Goal: Task Accomplishment & Management: Use online tool/utility

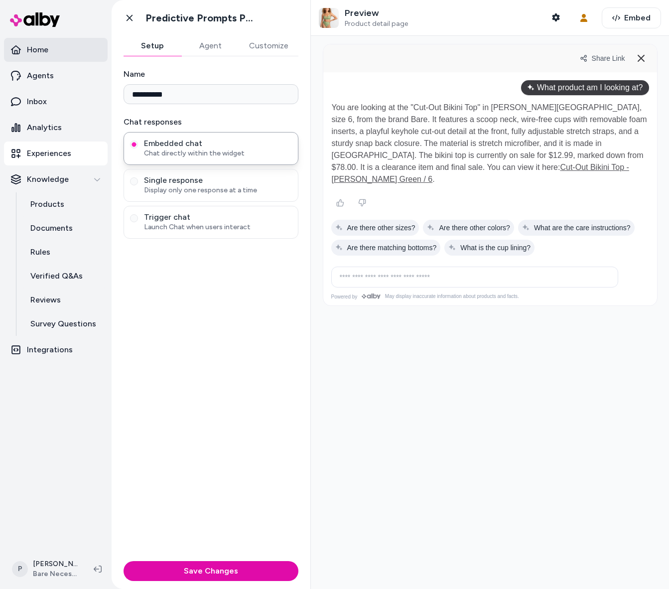
click at [62, 53] on link "Home" at bounding box center [56, 50] width 104 height 24
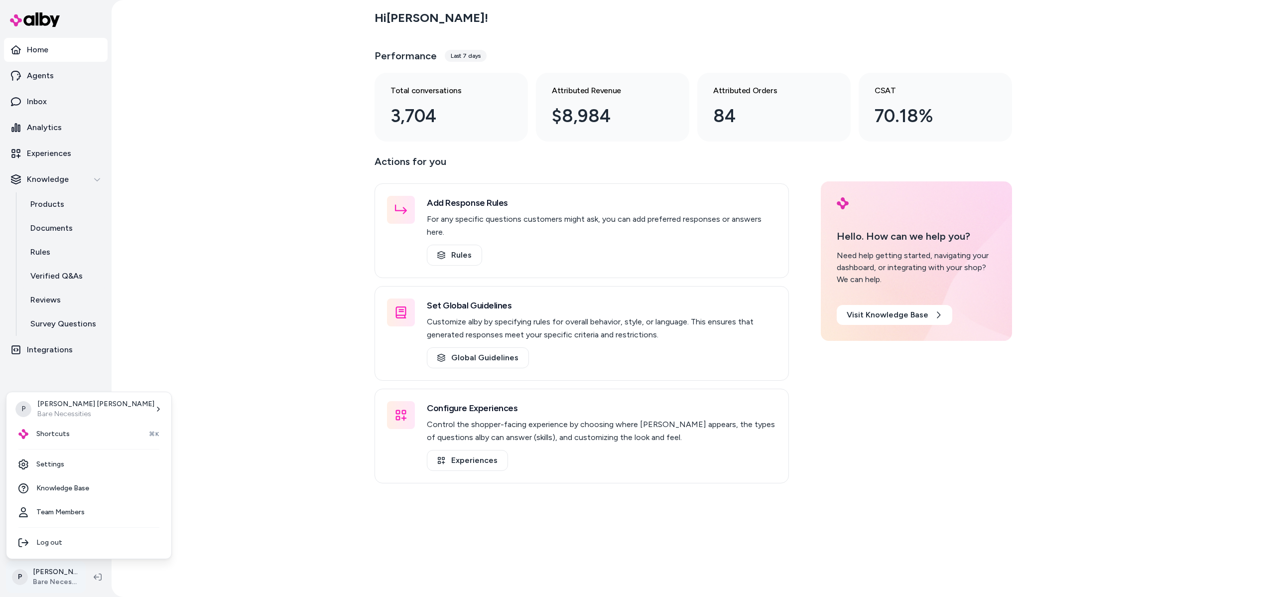
click at [61, 580] on html "Home Agents Inbox Analytics Experiences Knowledge Products Documents Rules Veri…" at bounding box center [637, 298] width 1275 height 597
click at [160, 414] on span "Alby - LIVE on [DOMAIN_NAME]" at bounding box center [174, 412] width 83 height 10
click at [238, 138] on div "Hi Patrick ! Performance Last 7 days Total conversations 29 Attributed Revenue …" at bounding box center [693, 298] width 1163 height 597
click at [279, 458] on div "Hi Patrick ! Performance Last 7 days Total conversations 29 Attributed Revenue …" at bounding box center [693, 298] width 1163 height 597
click at [58, 582] on html "Home Agents Inbox Analytics Experiences Knowledge Products Documents Rules Veri…" at bounding box center [637, 298] width 1275 height 597
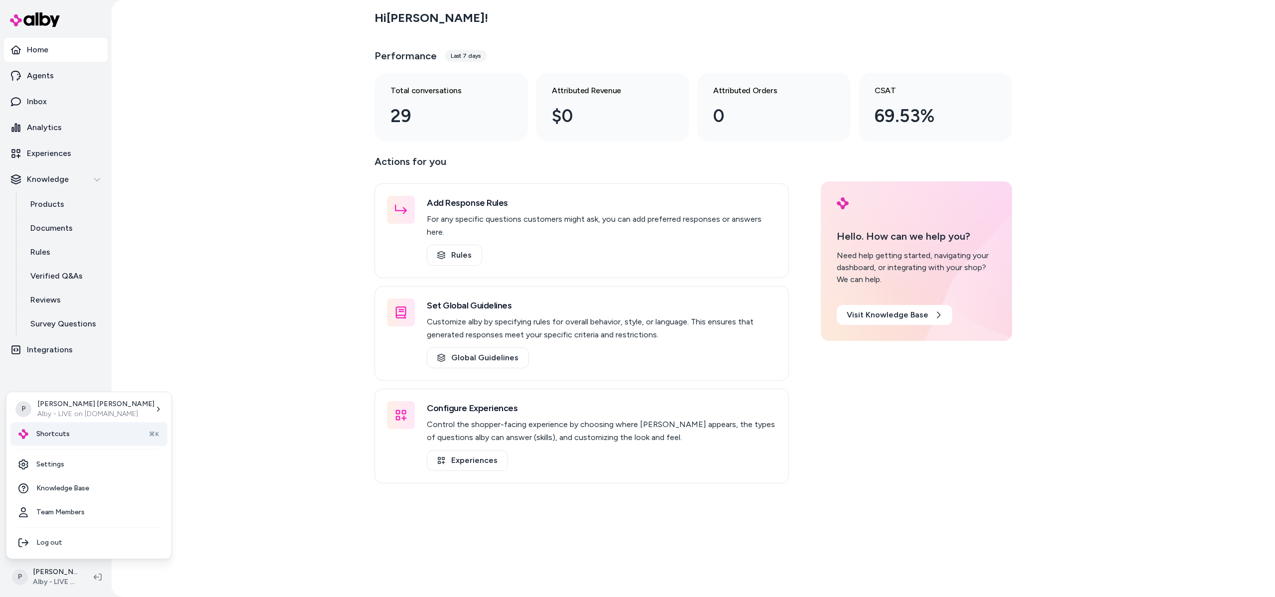
click at [78, 435] on div "Shortcuts ⌘K" at bounding box center [88, 434] width 157 height 24
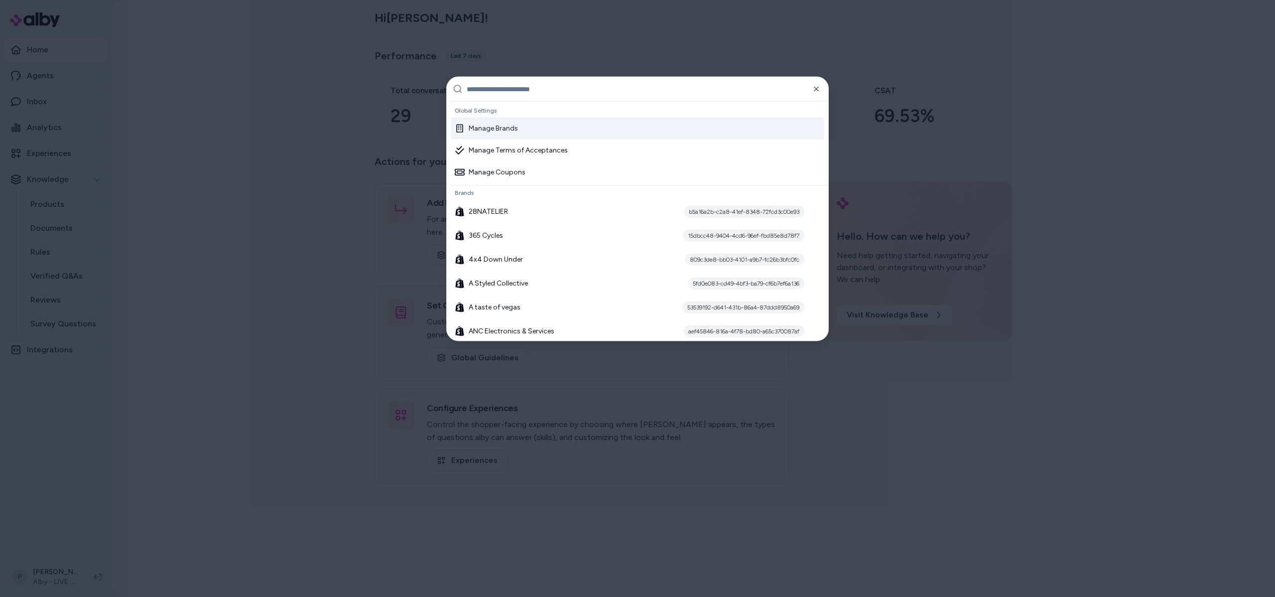
click at [575, 93] on input "text" at bounding box center [645, 89] width 356 height 24
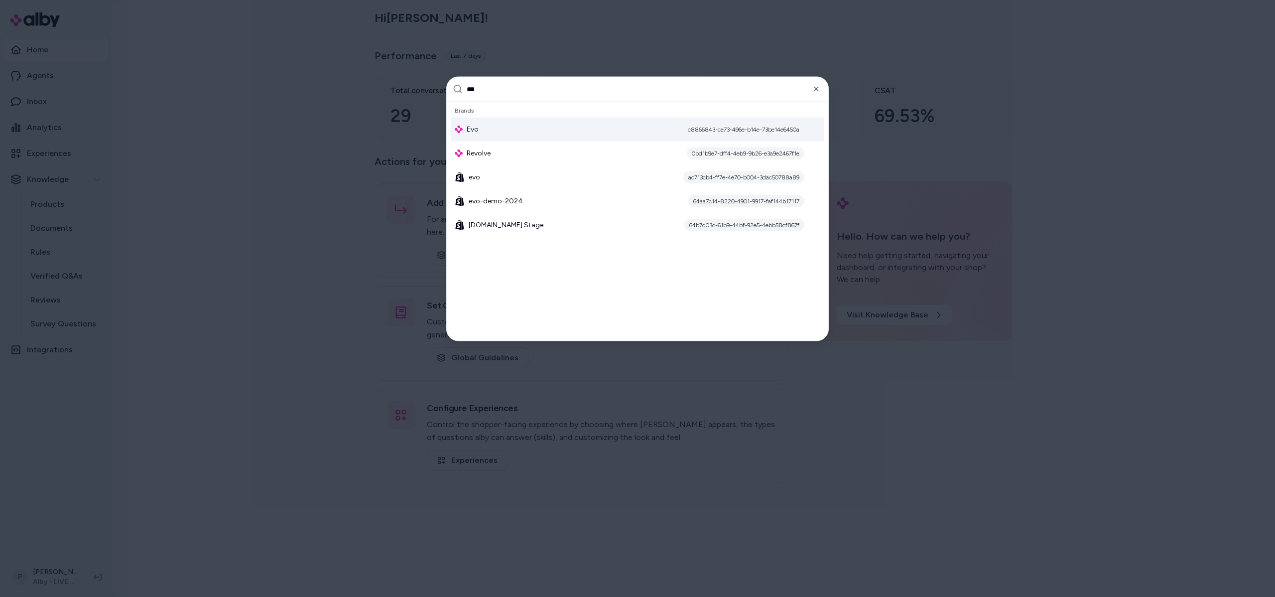
type input "***"
click at [505, 129] on div "Evo c8866843-ce73-496e-b14e-73be14e6450a" at bounding box center [637, 130] width 373 height 24
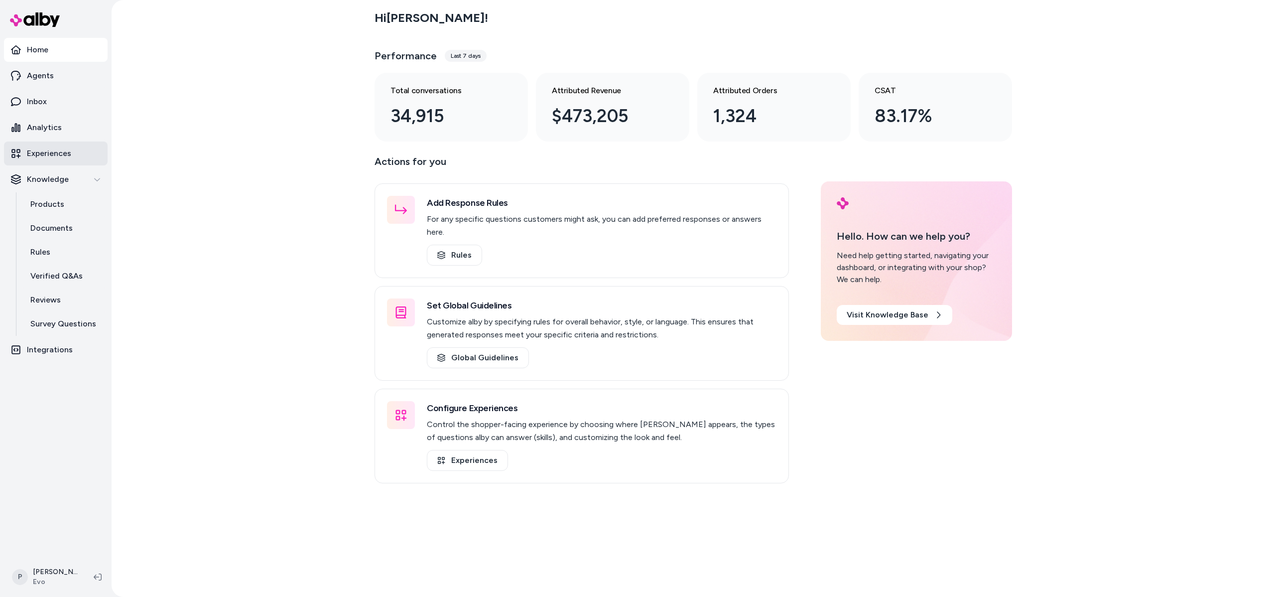
click at [37, 150] on p "Experiences" at bounding box center [49, 153] width 44 height 12
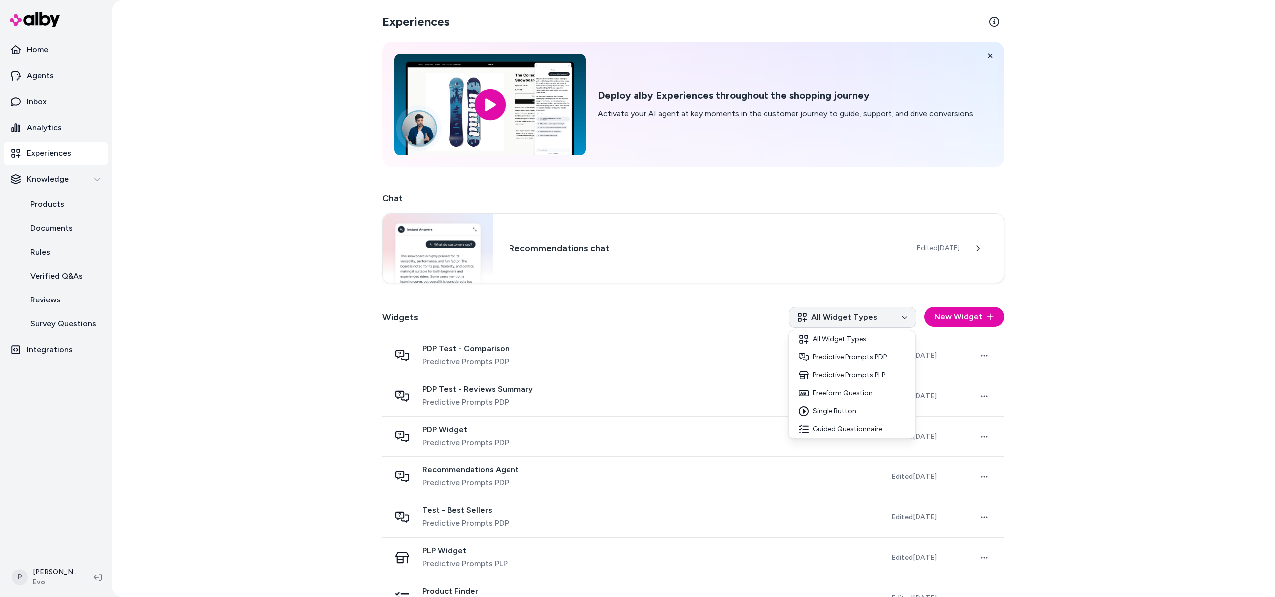
click at [856, 317] on html "Home Agents Inbox Analytics Experiences Knowledge Products Documents Rules Veri…" at bounding box center [637, 298] width 1275 height 597
click at [669, 319] on html "Home Agents Inbox Analytics Experiences Knowledge Products Documents Rules Veri…" at bounding box center [637, 298] width 1275 height 597
click at [823, 319] on html "Home Agents Inbox Analytics Experiences Knowledge Products Documents Rules Veri…" at bounding box center [637, 298] width 1275 height 597
click at [868, 359] on div "Predictive Prompts PDP" at bounding box center [852, 357] width 122 height 18
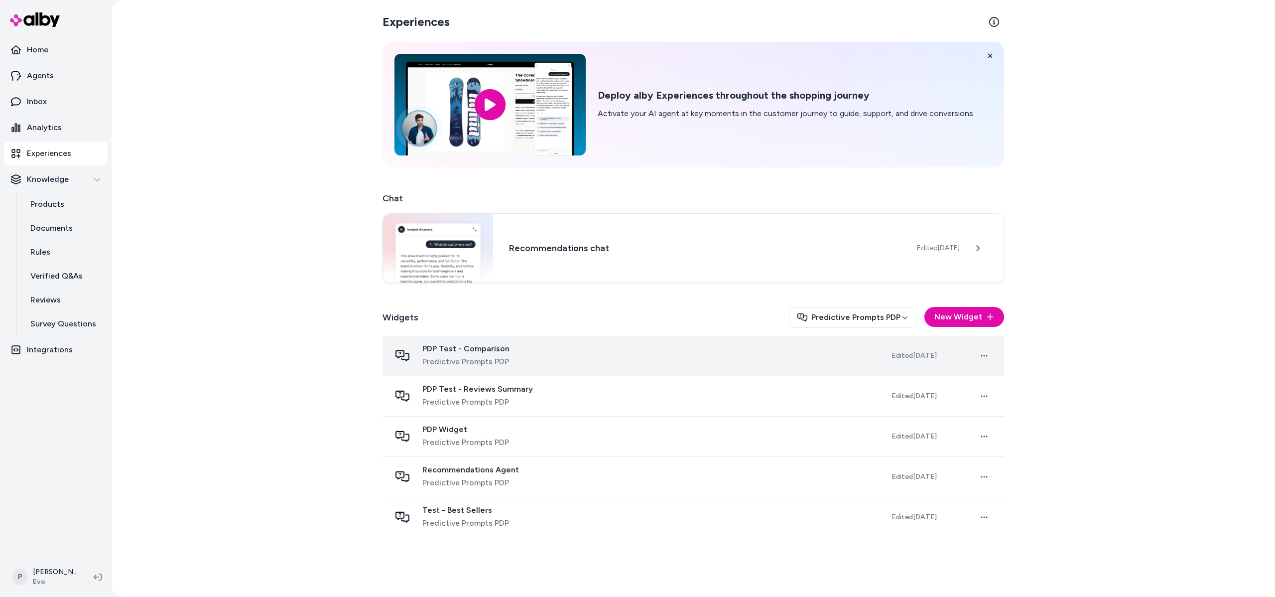
click at [529, 358] on div "PDP Test - Comparison Predictive Prompts PDP" at bounding box center [632, 356] width 485 height 24
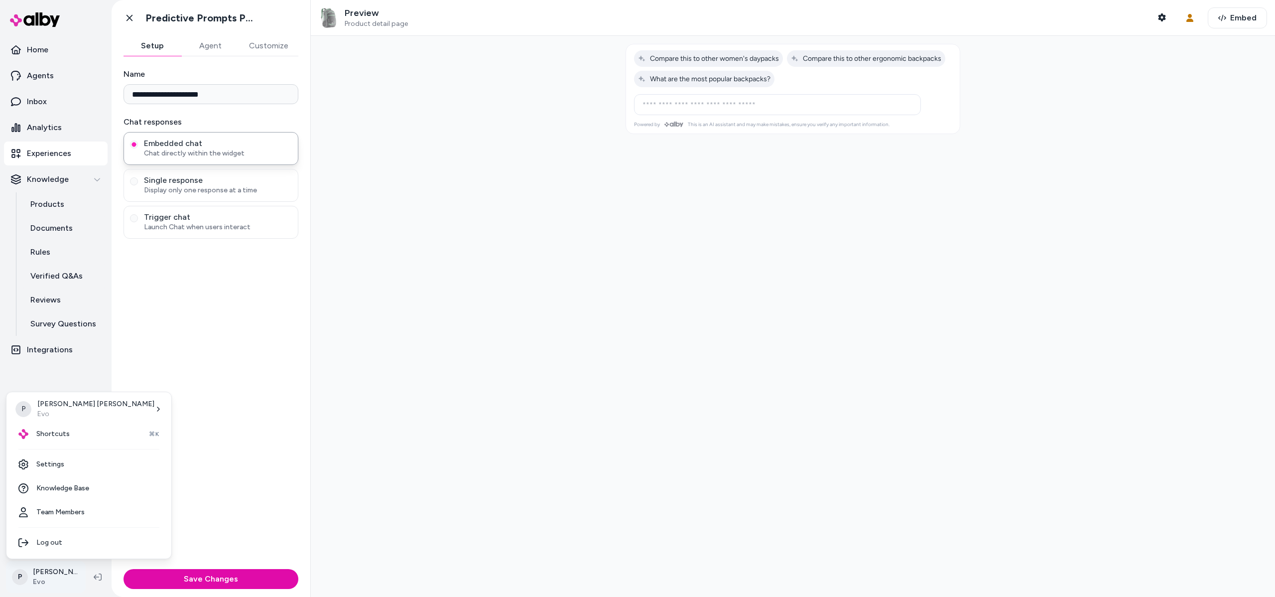
click at [45, 576] on html "**********" at bounding box center [637, 298] width 1275 height 597
click at [476, 331] on html "**********" at bounding box center [637, 298] width 1275 height 597
click at [60, 151] on p "Experiences" at bounding box center [49, 153] width 44 height 12
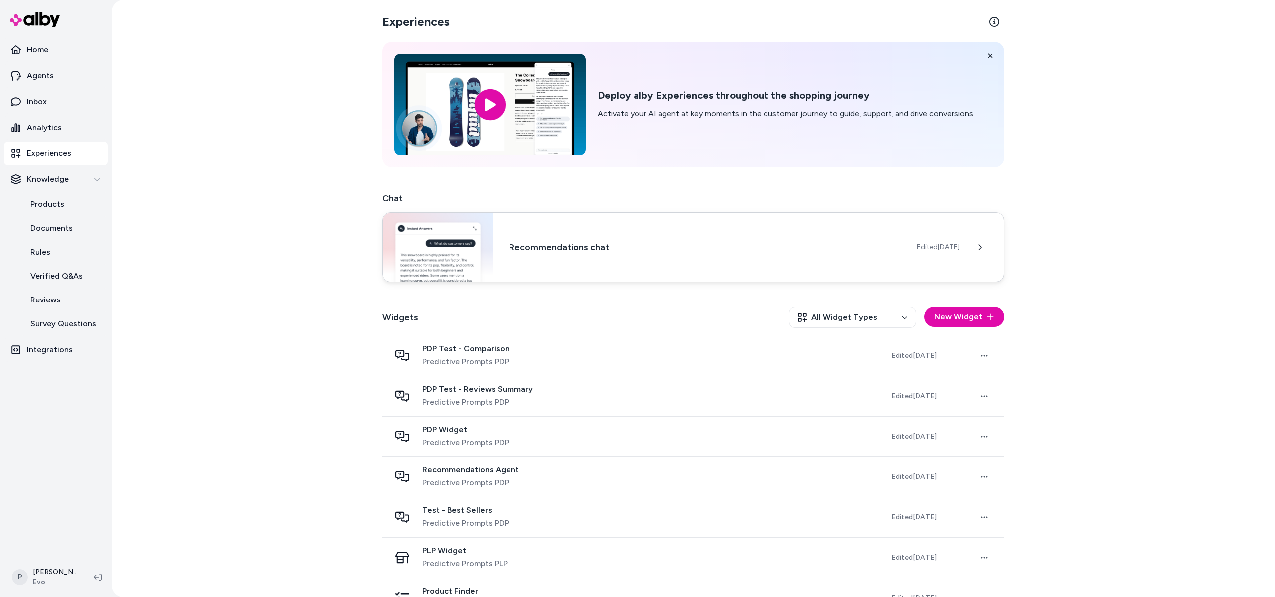
click at [638, 281] on div "Recommendations chat Edited Oct 10, 2025" at bounding box center [692, 247] width 621 height 70
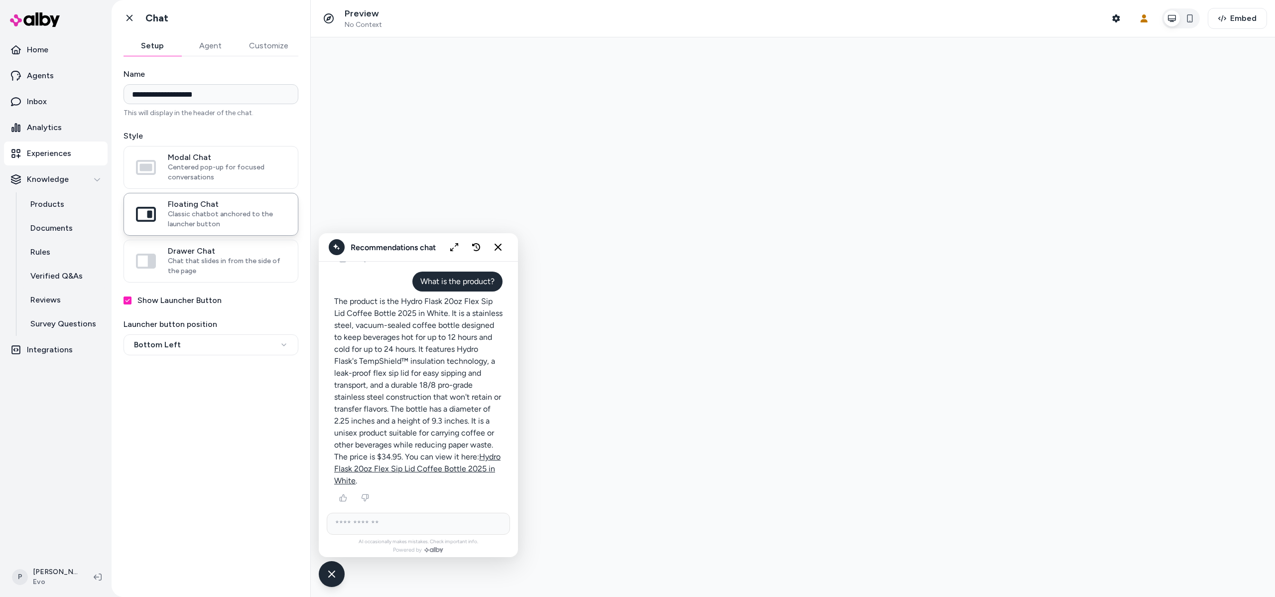
scroll to position [2744, 0]
click at [388, 525] on input "AI Shopping Assistant" at bounding box center [418, 523] width 183 height 22
click at [473, 246] on icon "New chat" at bounding box center [476, 247] width 8 height 8
drag, startPoint x: 419, startPoint y: 520, endPoint x: 439, endPoint y: 526, distance: 20.8
click at [419, 521] on input "AI Shopping Assistant" at bounding box center [418, 523] width 183 height 22
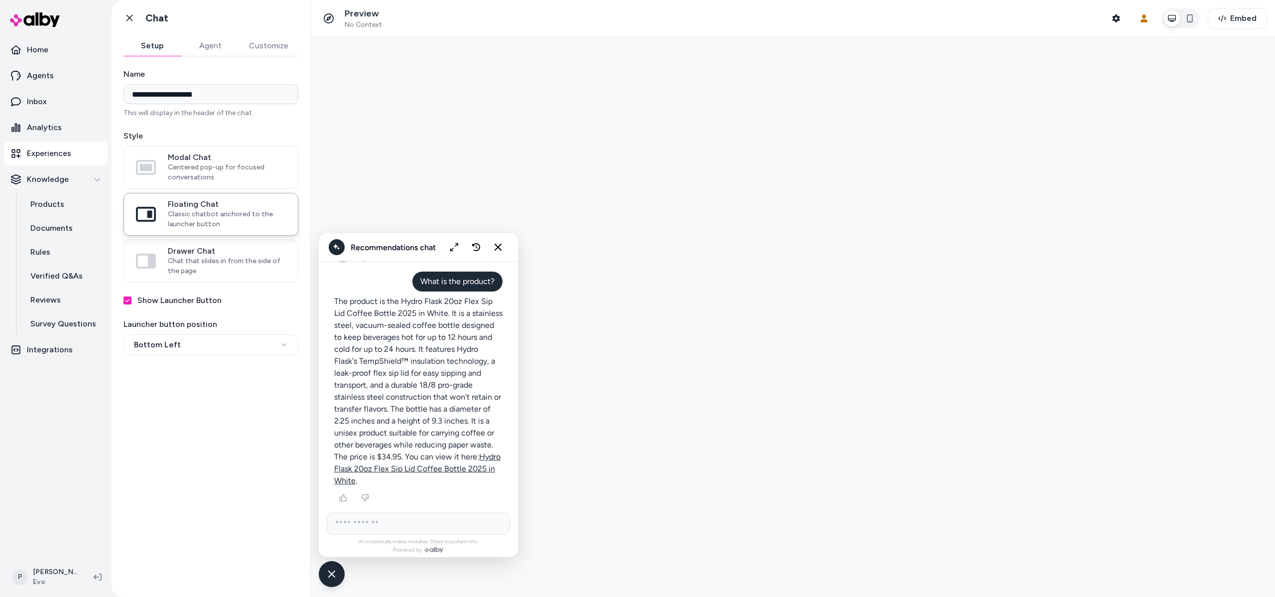
click at [383, 529] on input "AI Shopping Assistant" at bounding box center [418, 523] width 183 height 22
click at [1116, 16] on icon "button" at bounding box center [1115, 18] width 7 height 8
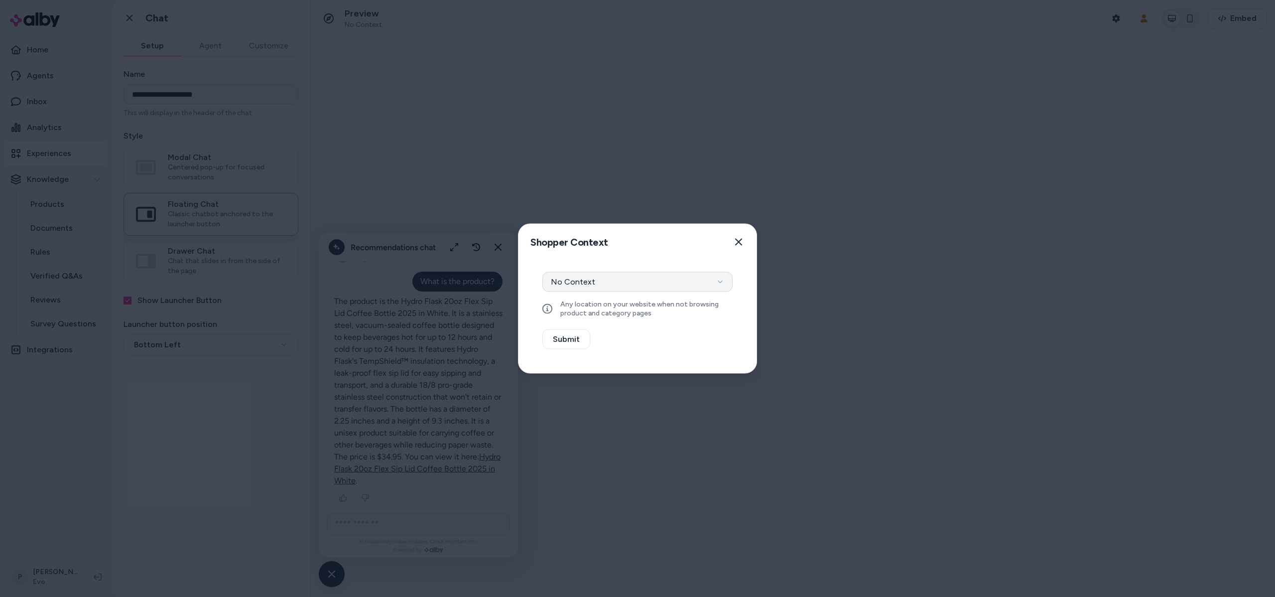
click at [625, 289] on button "No Context" at bounding box center [637, 282] width 190 height 20
click at [629, 308] on button "Select a product" at bounding box center [637, 308] width 190 height 20
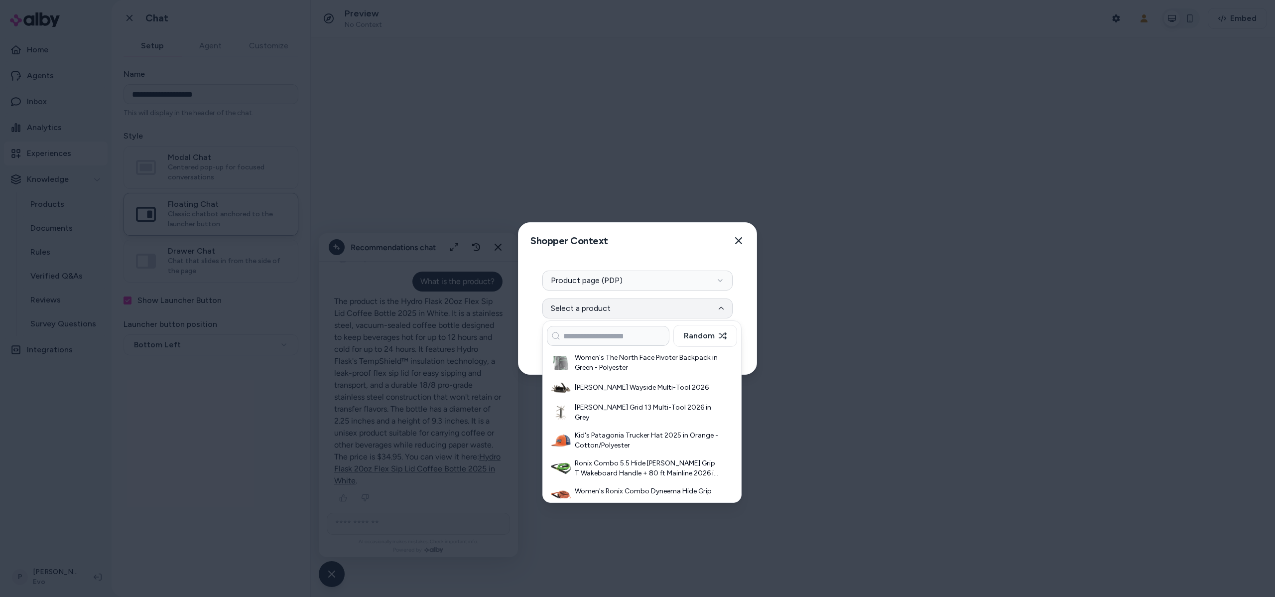
click at [607, 435] on h3 "Kid's Patagonia Trucker Hat 2025 in Orange - Cotton/Polyester" at bounding box center [647, 440] width 144 height 20
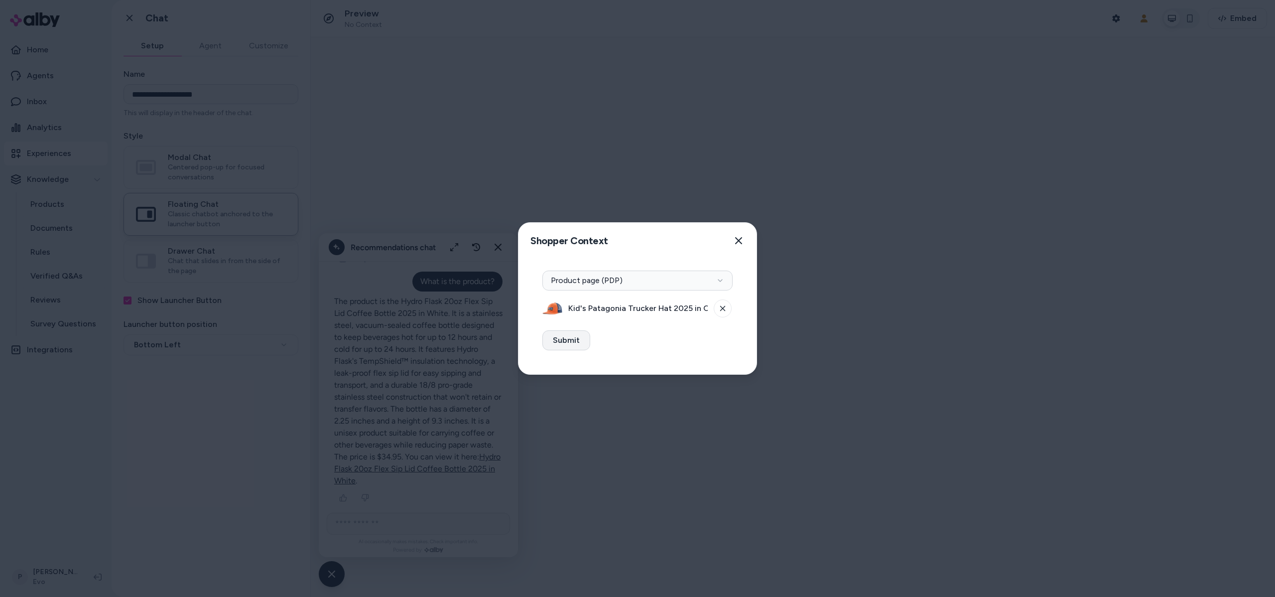
click at [570, 343] on button "Submit" at bounding box center [566, 340] width 48 height 20
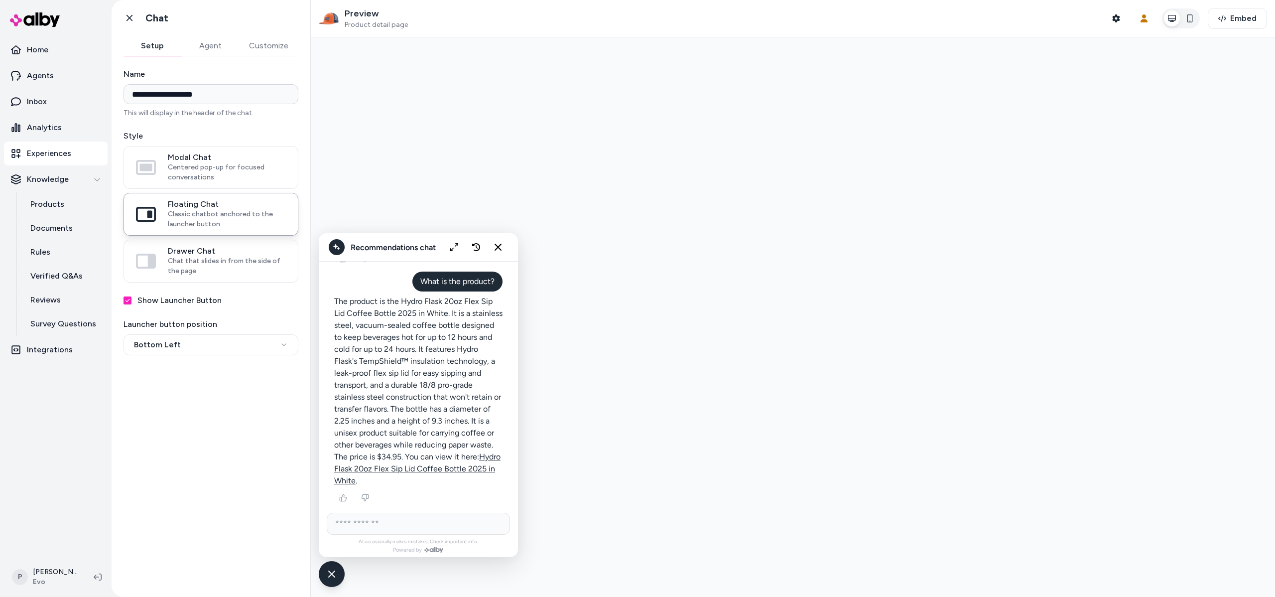
click at [437, 518] on input "AI Shopping Assistant" at bounding box center [418, 523] width 183 height 22
type input "**********"
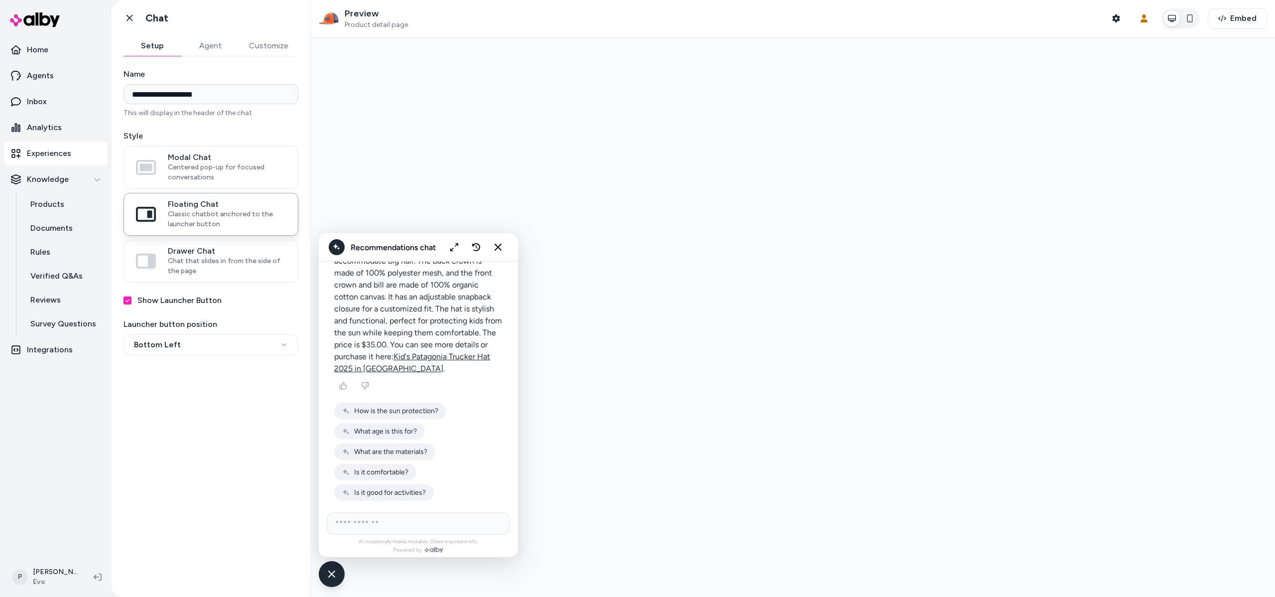
scroll to position [3116, 0]
